Goal: Task Accomplishment & Management: Manage account settings

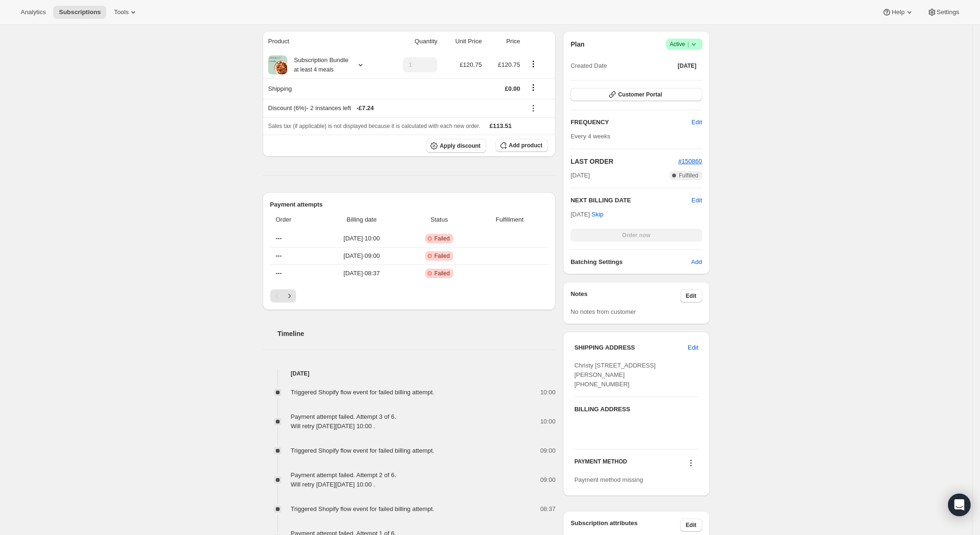
scroll to position [175, 0]
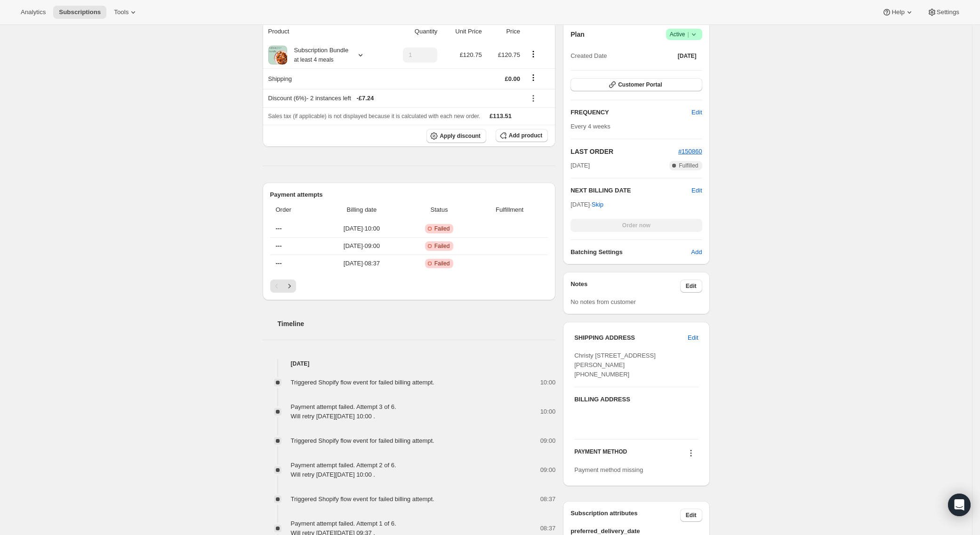
click at [693, 458] on icon at bounding box center [690, 452] width 9 height 9
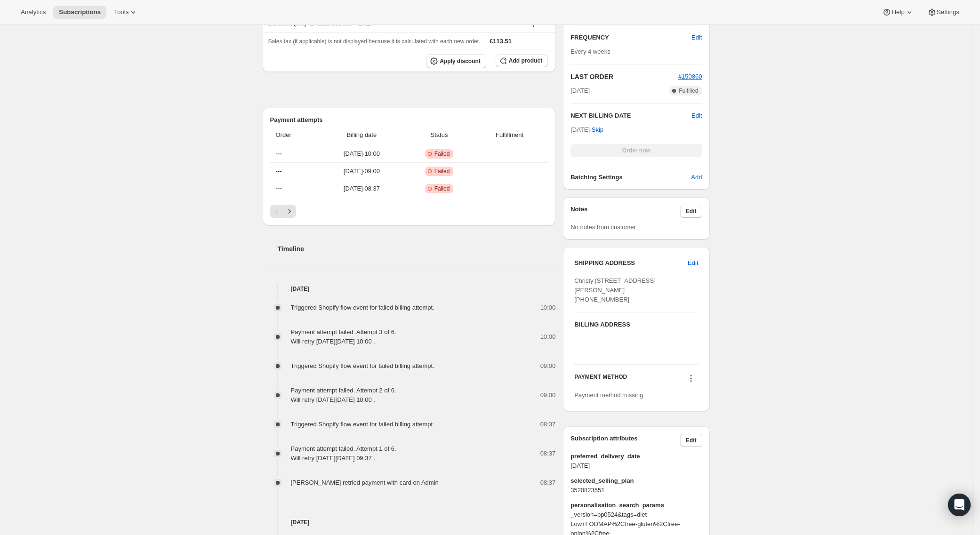
scroll to position [343, 0]
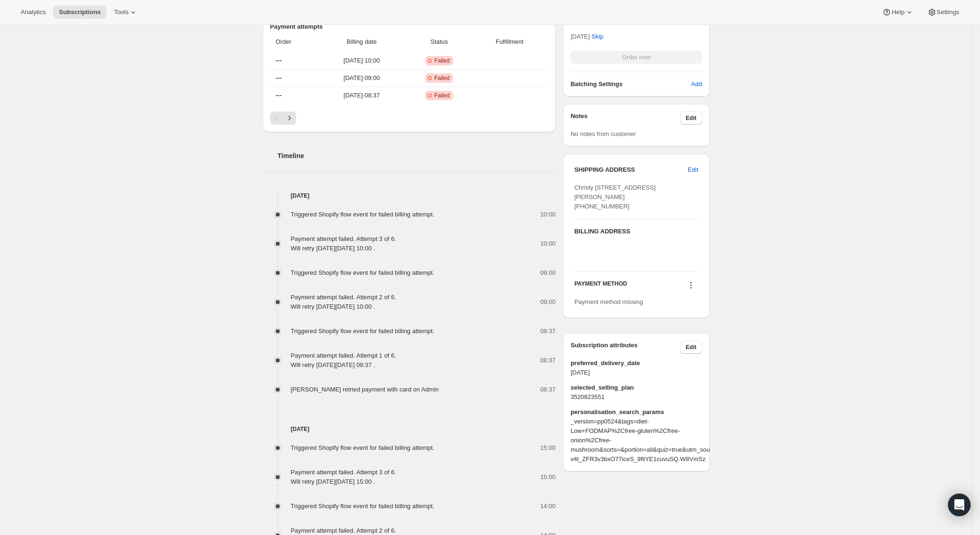
click at [693, 290] on icon at bounding box center [690, 284] width 9 height 9
click at [798, 256] on div "Subscription #108564087169. This page is ready Subscription #108564087169 Succe…" at bounding box center [486, 446] width 972 height 1529
click at [693, 290] on icon at bounding box center [690, 284] width 9 height 9
click at [784, 256] on div "Subscription #108564087169. This page is ready Subscription #108564087169 Succe…" at bounding box center [486, 446] width 972 height 1529
click at [693, 290] on icon at bounding box center [690, 284] width 9 height 9
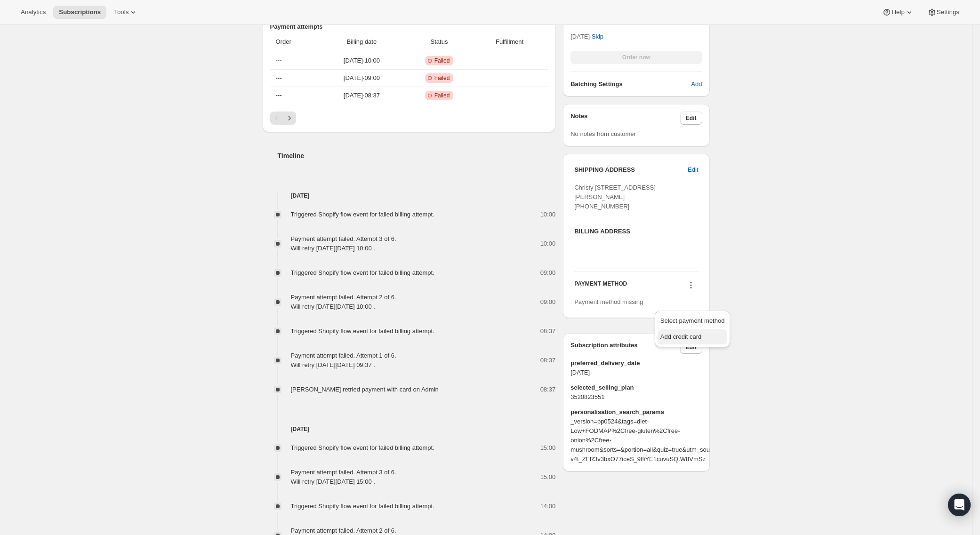
click at [694, 339] on span "Add credit card" at bounding box center [680, 336] width 41 height 7
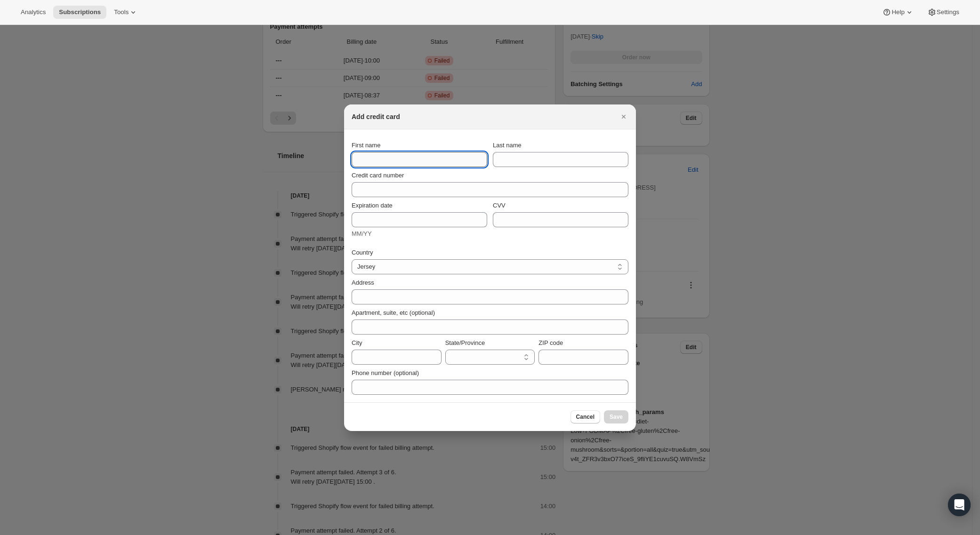
click at [372, 154] on input "First name" at bounding box center [420, 159] width 136 height 15
type input "[PERSON_NAME]"
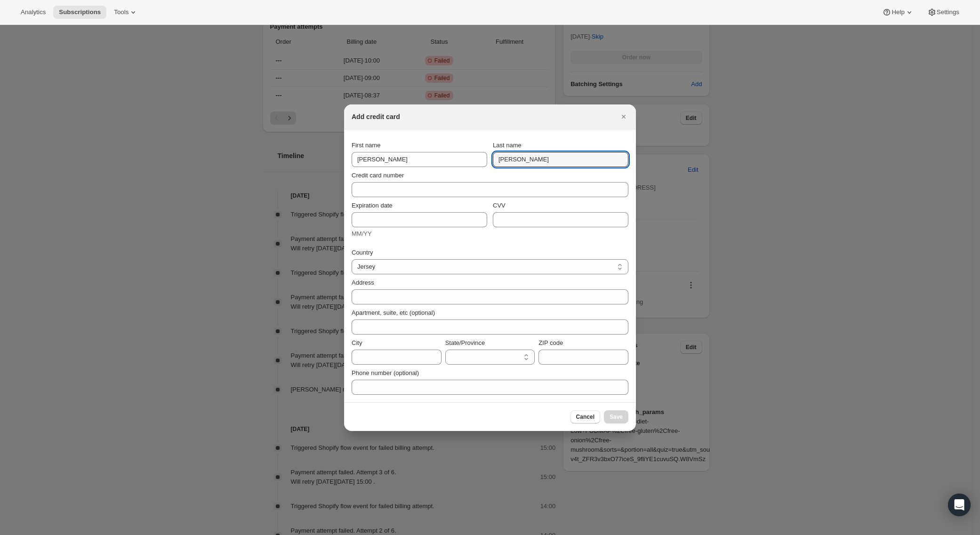
type input "[PERSON_NAME]"
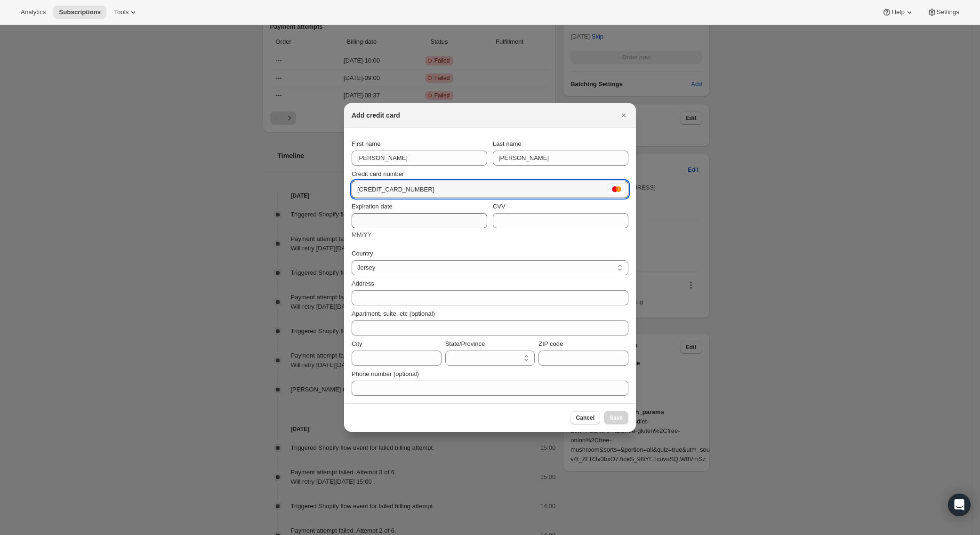
type input "[CREDIT_CARD_NUMBER]"
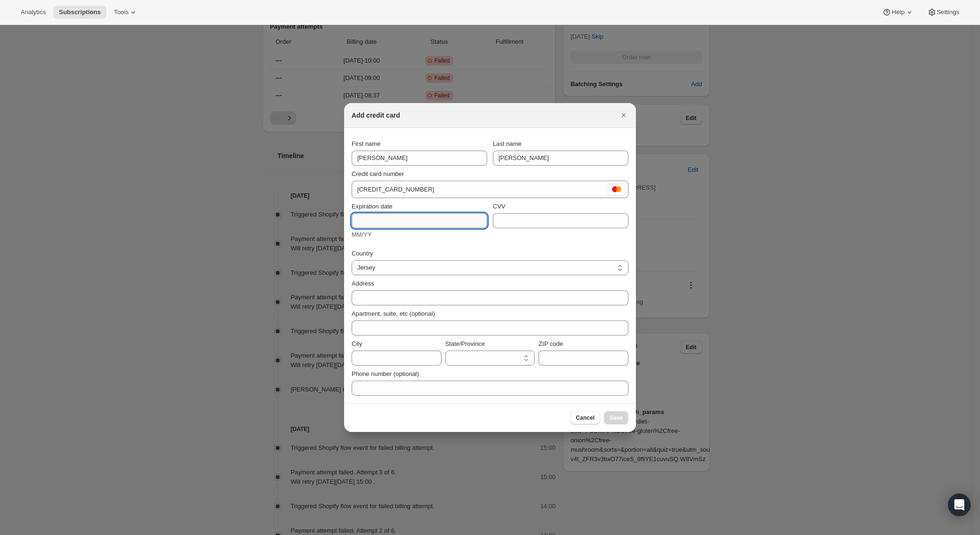
click at [374, 217] on input "Expiration date" at bounding box center [420, 220] width 136 height 15
type input "08/30"
click at [544, 219] on input "CVV" at bounding box center [561, 220] width 136 height 15
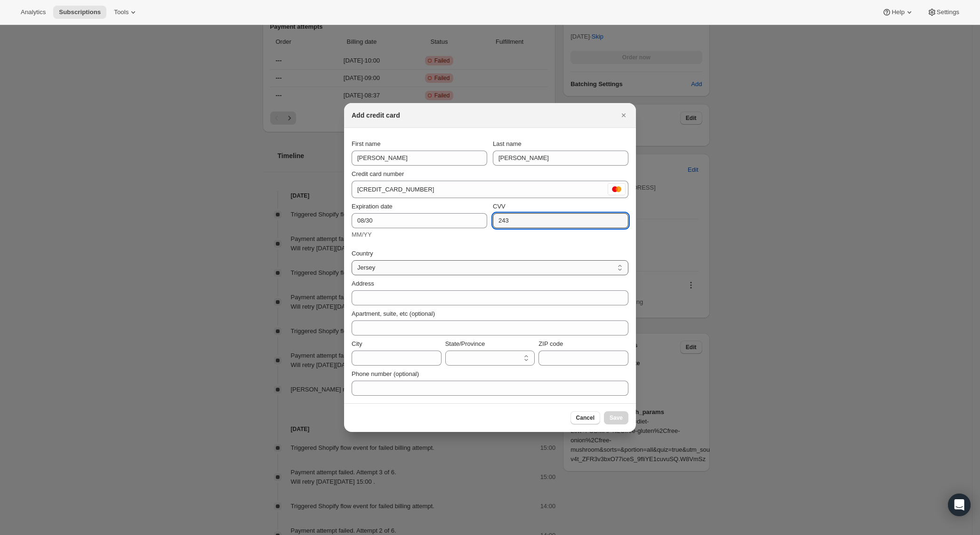
type input "243"
click at [389, 264] on select "Jersey [GEOGRAPHIC_DATA]" at bounding box center [490, 267] width 277 height 15
select select "GB"
select select "BFP"
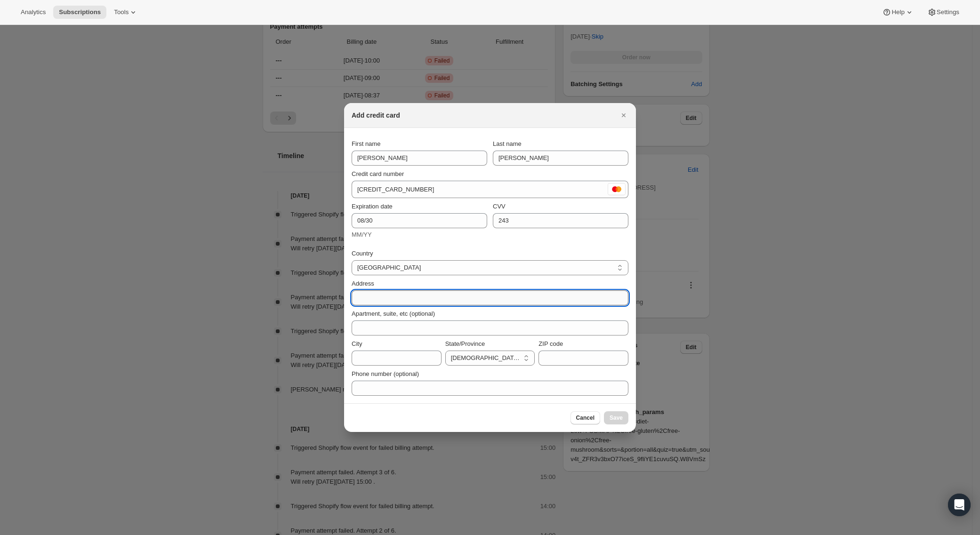
click at [377, 301] on input "Address" at bounding box center [490, 297] width 277 height 15
type input "[PERSON_NAME] house,"
click at [567, 358] on input "ZIP code" at bounding box center [583, 358] width 90 height 15
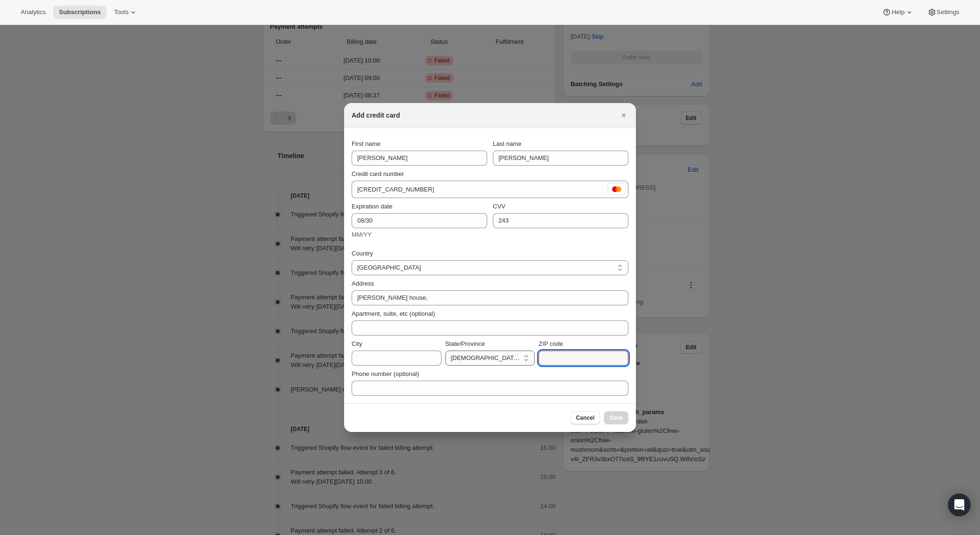
paste input "BN5 9HD"
type input "BN5 9HD"
click at [370, 359] on input "City" at bounding box center [397, 358] width 90 height 15
type input "Henfield"
click at [532, 241] on div "Expiration date 08/30 MM/YY CVV [CREDIT_CARD_DATA]" at bounding box center [490, 220] width 277 height 45
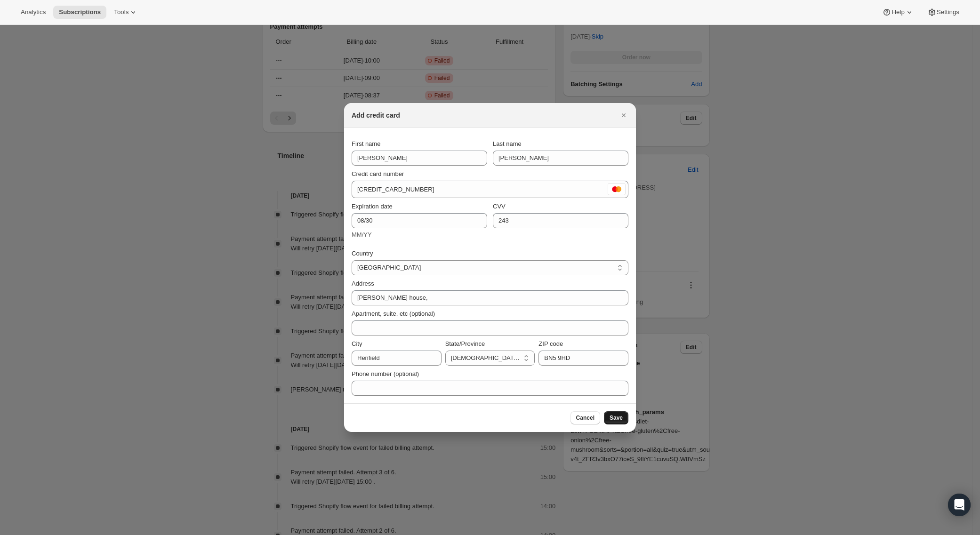
click at [611, 416] on span "Save" at bounding box center [615, 418] width 13 height 8
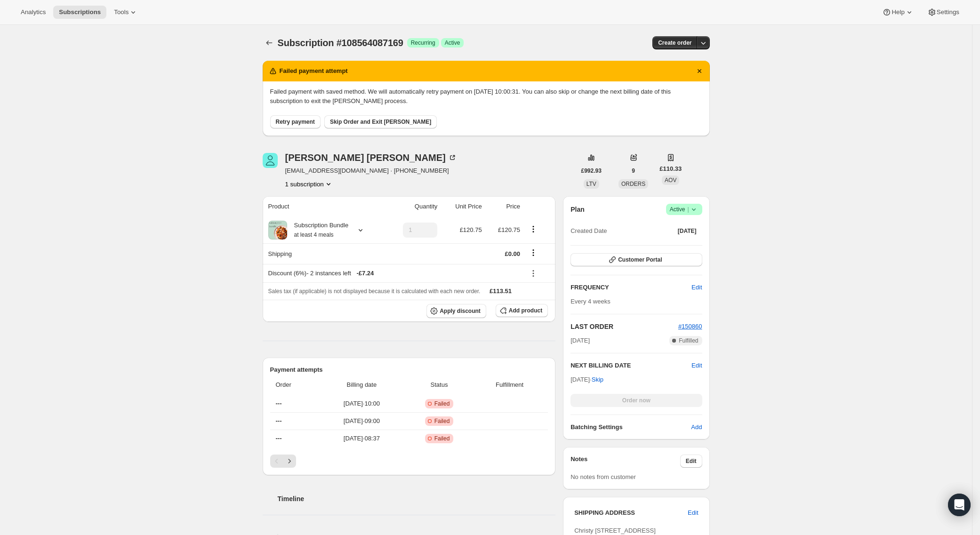
click at [300, 122] on span "Retry payment" at bounding box center [295, 122] width 39 height 8
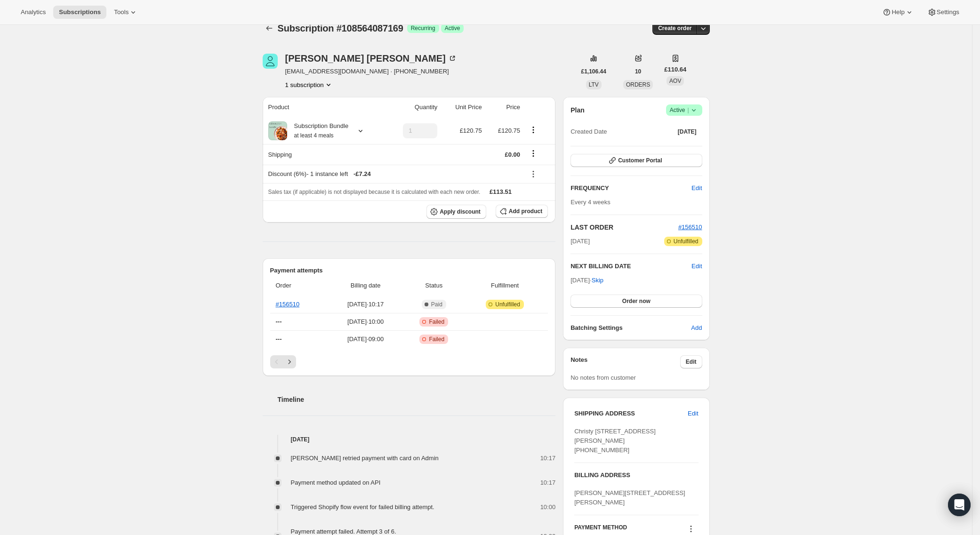
scroll to position [17, 0]
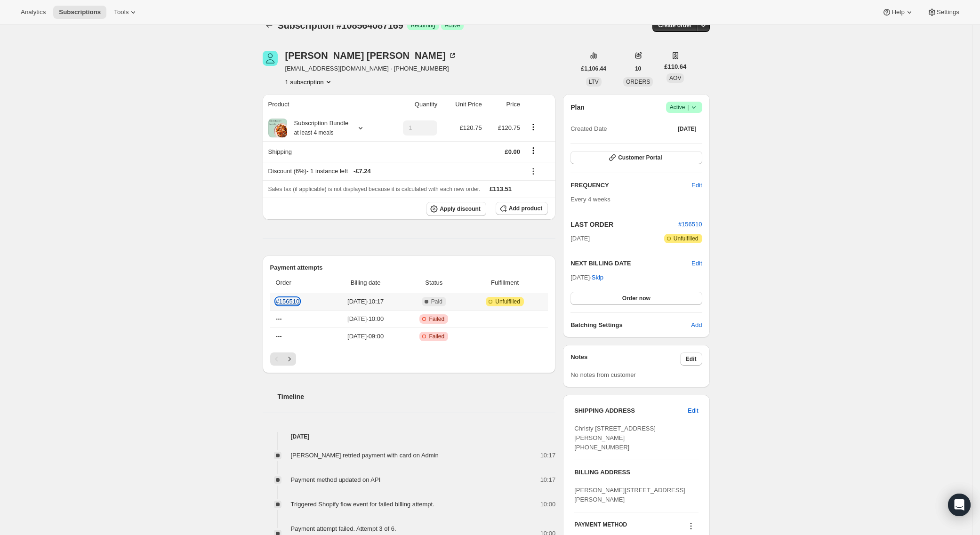
click at [294, 299] on link "#156510" at bounding box center [288, 301] width 24 height 7
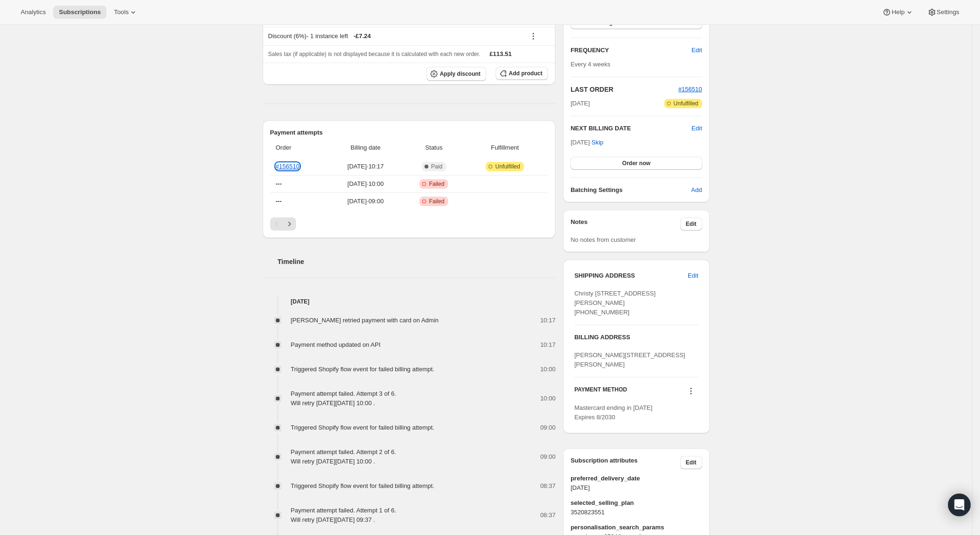
scroll to position [35, 0]
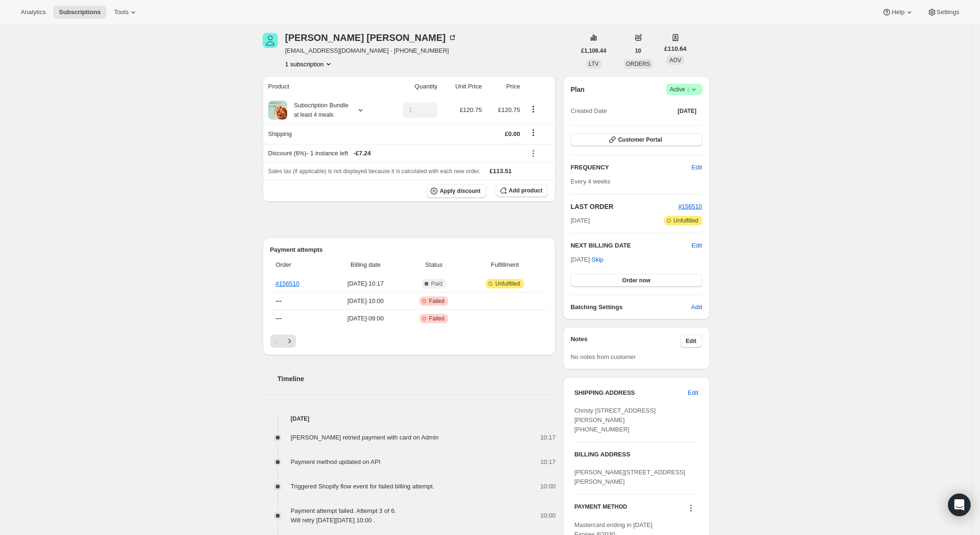
click at [328, 39] on div "Christy Palmer" at bounding box center [371, 37] width 172 height 9
drag, startPoint x: 289, startPoint y: 50, endPoint x: 136, endPoint y: 54, distance: 153.9
click at [423, 49] on div "Christy Palmer christy_palmer@mac.com · +447791566002 1 subscription" at bounding box center [419, 51] width 313 height 36
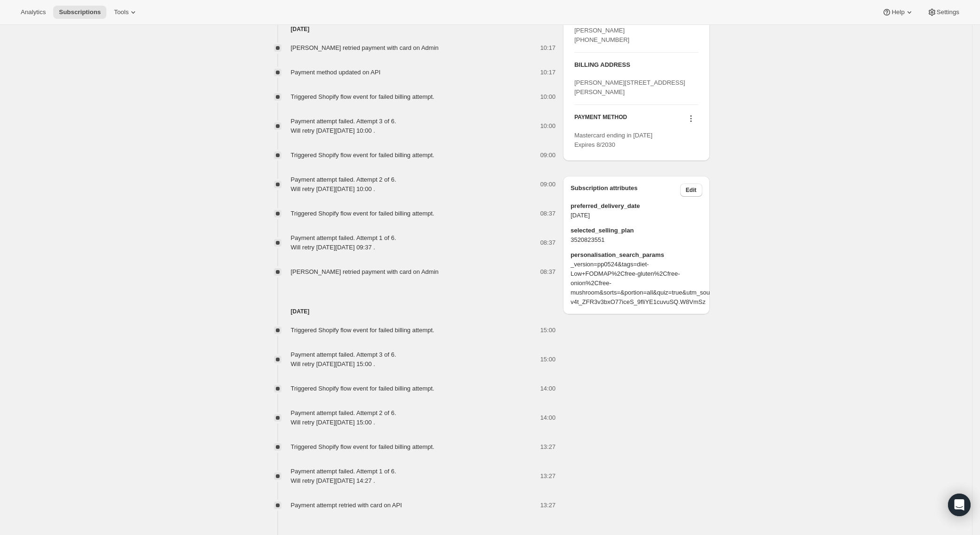
scroll to position [416, 0]
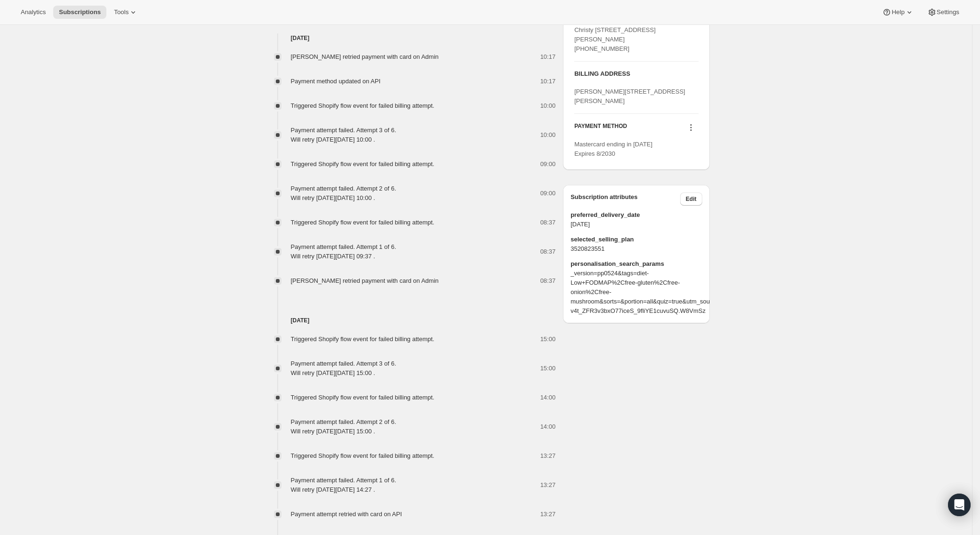
drag, startPoint x: 780, startPoint y: 144, endPoint x: 760, endPoint y: 182, distance: 42.6
click at [780, 144] on div "Subscription #108564087169. This page is ready Subscription #108564087169 Succe…" at bounding box center [486, 355] width 972 height 1493
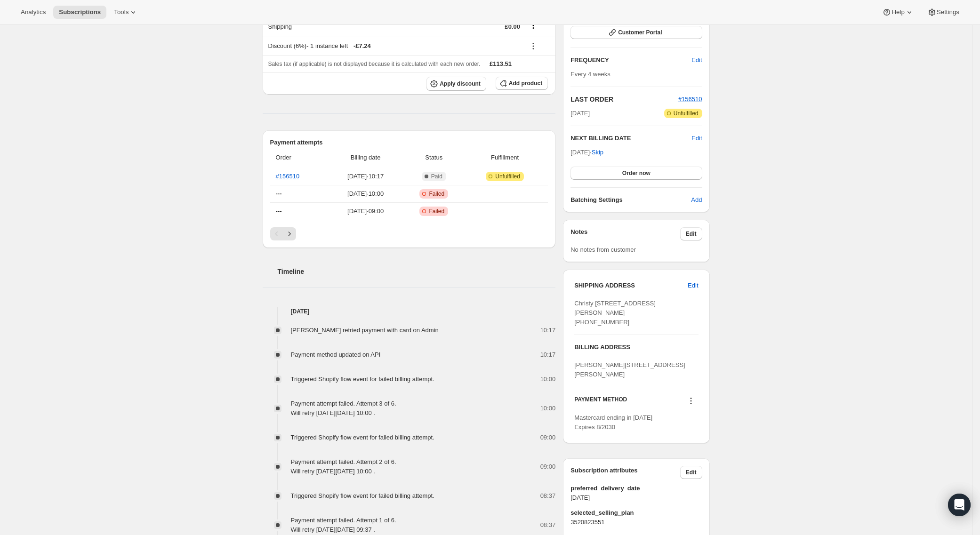
scroll to position [19, 0]
